Goal: Check status: Check status

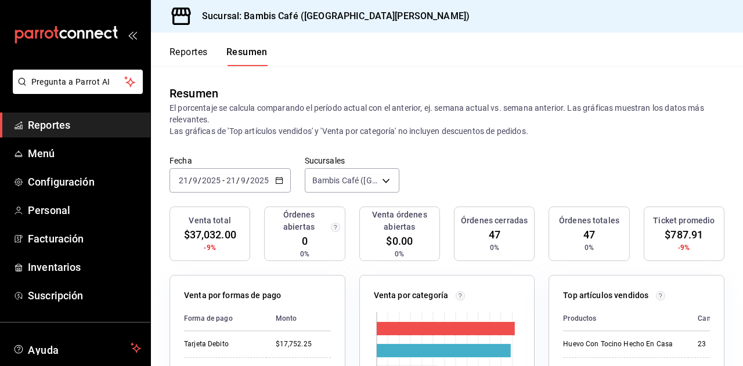
click at [272, 179] on div "[DATE] [DATE] - [DATE] [DATE]" at bounding box center [230, 180] width 121 height 24
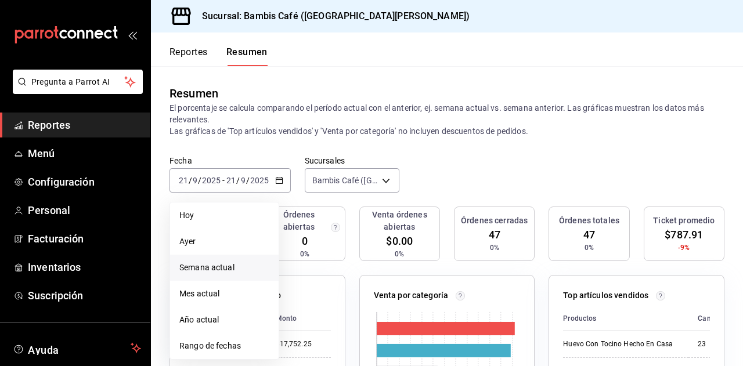
click at [217, 268] on span "Semana actual" at bounding box center [224, 268] width 90 height 12
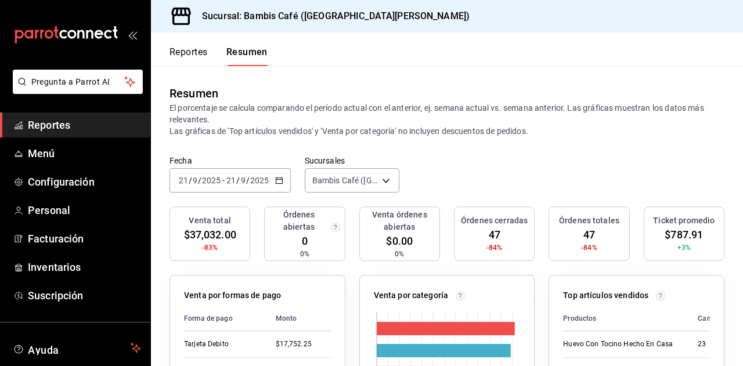
click at [280, 178] on icon "button" at bounding box center [279, 181] width 8 height 8
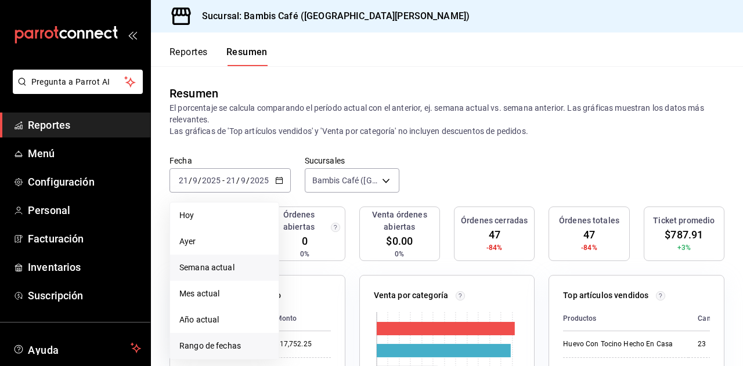
click at [233, 349] on span "Rango de fechas" at bounding box center [224, 346] width 90 height 12
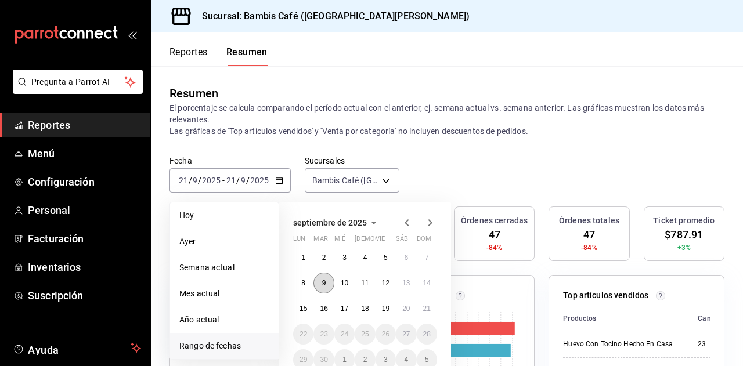
click at [325, 283] on abbr "9" at bounding box center [324, 283] width 4 height 8
click at [303, 310] on abbr "15" at bounding box center [304, 309] width 8 height 8
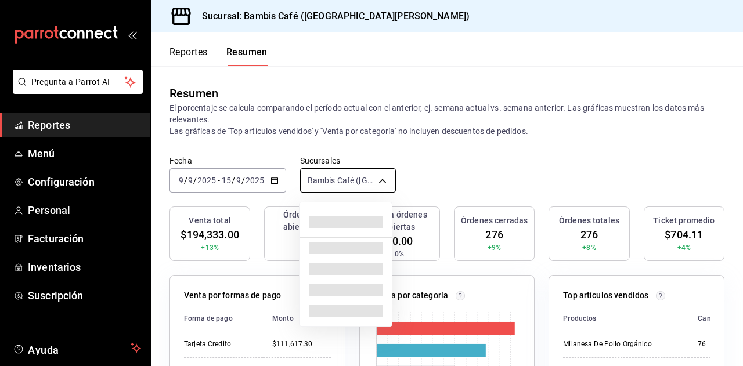
click at [377, 181] on body "Pregunta a Parrot AI Reportes Menú Configuración Personal Facturación Inventari…" at bounding box center [371, 183] width 743 height 366
click at [267, 182] on div at bounding box center [371, 183] width 743 height 366
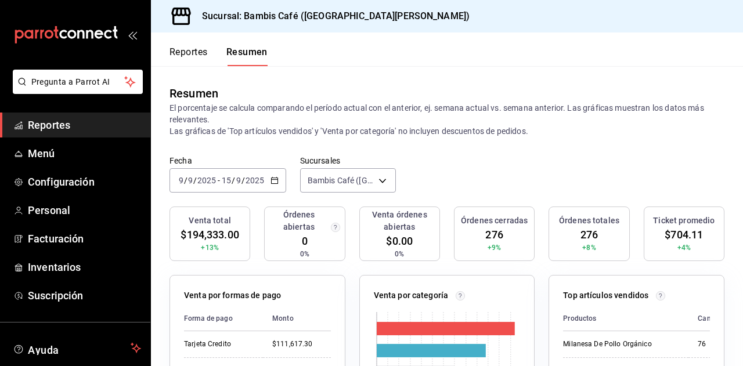
click at [275, 182] on icon "button" at bounding box center [275, 181] width 8 height 8
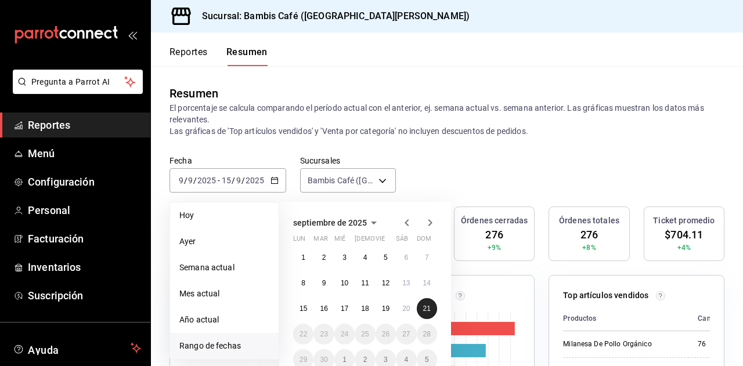
click at [426, 309] on abbr "21" at bounding box center [427, 309] width 8 height 8
click at [305, 312] on abbr "15" at bounding box center [304, 309] width 8 height 8
